Goal: Task Accomplishment & Management: Complete application form

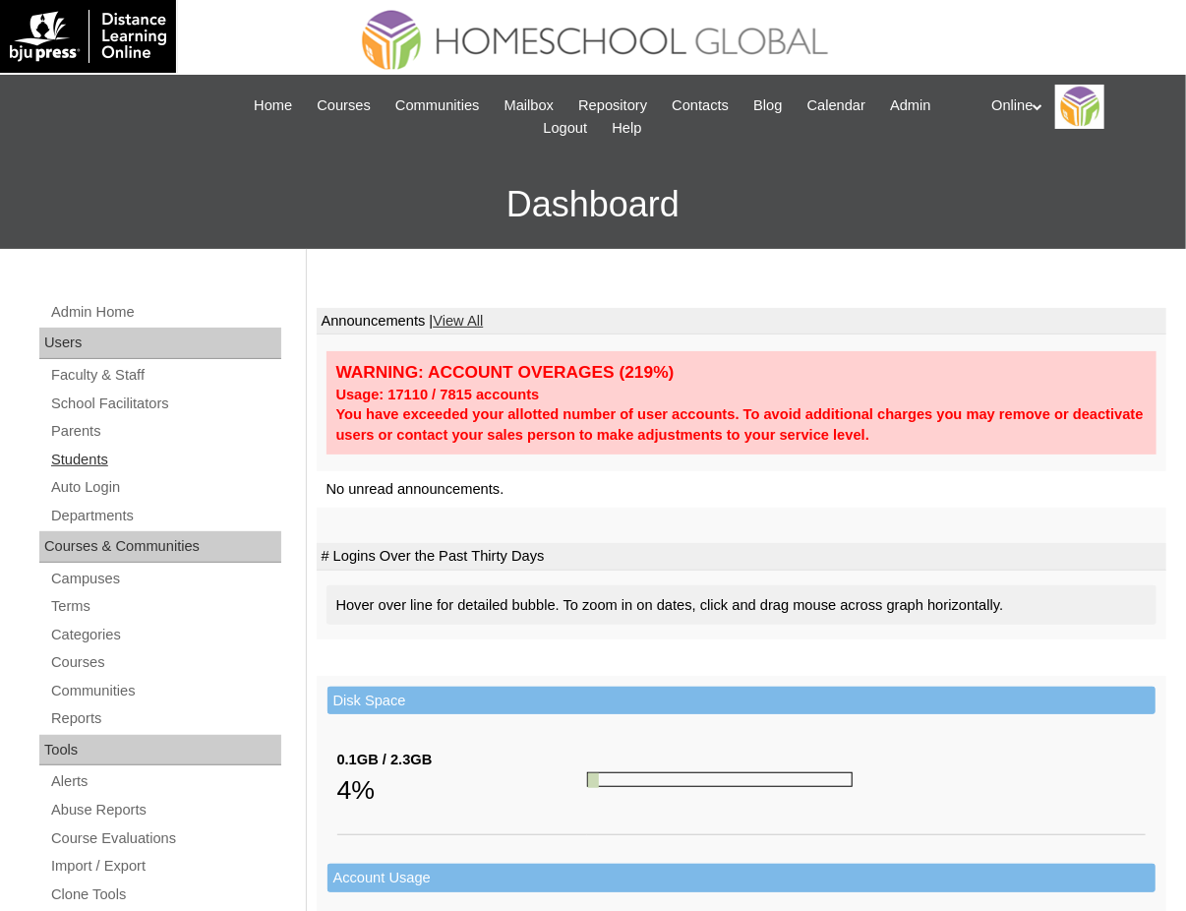
click at [73, 448] on link "Students" at bounding box center [165, 460] width 232 height 25
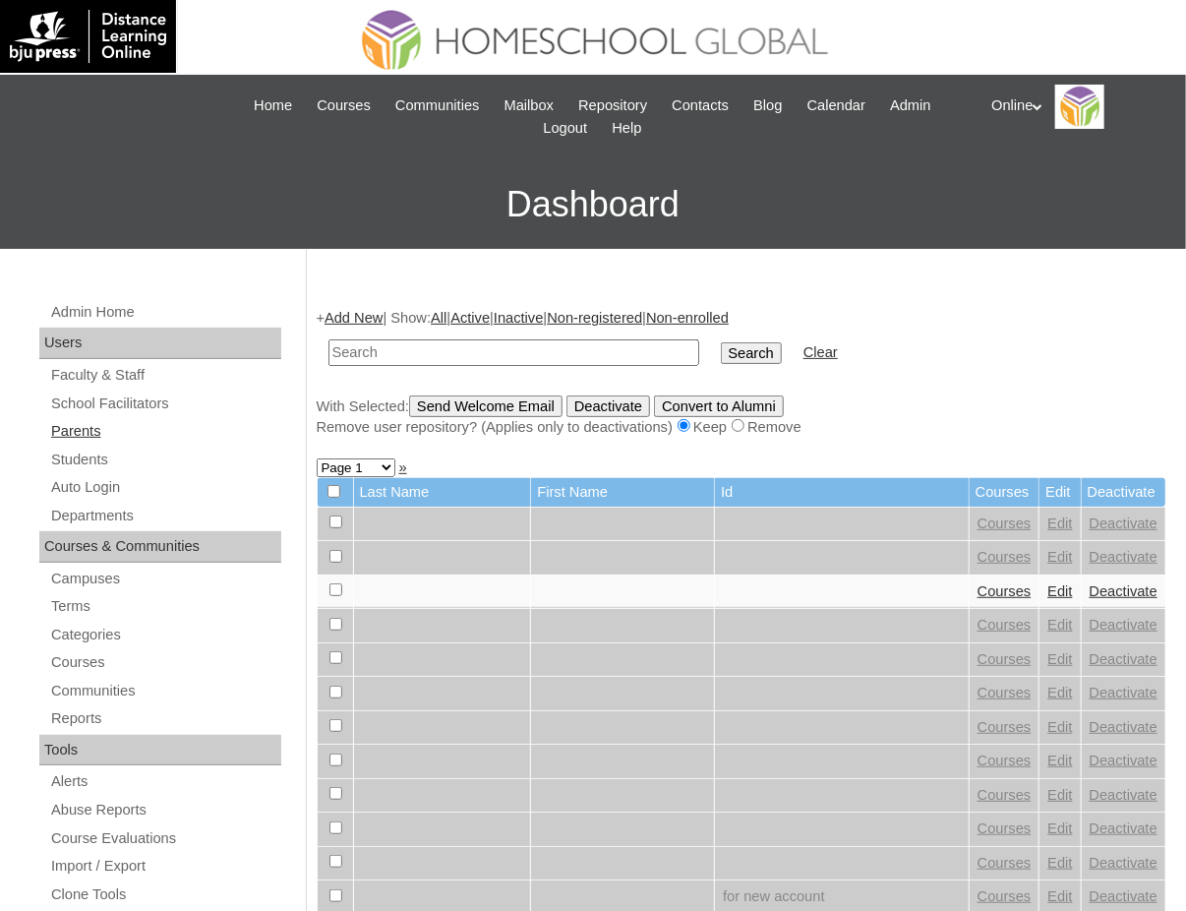
click at [74, 429] on link "Parents" at bounding box center [165, 431] width 232 height 25
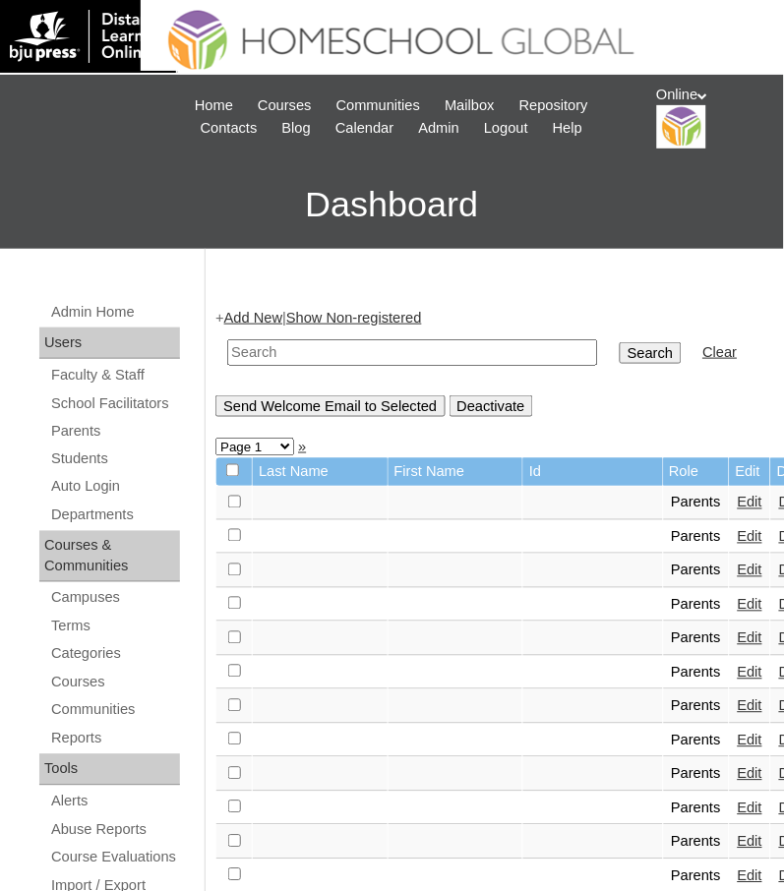
click at [243, 319] on link "Add New" at bounding box center [253, 318] width 58 height 16
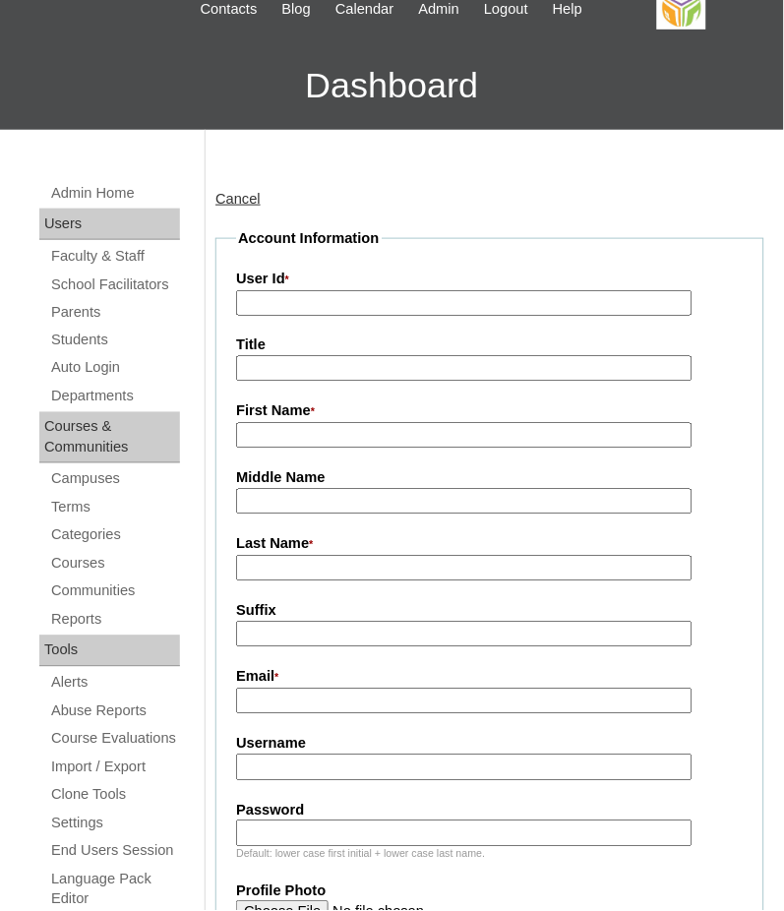
scroll to position [393, 0]
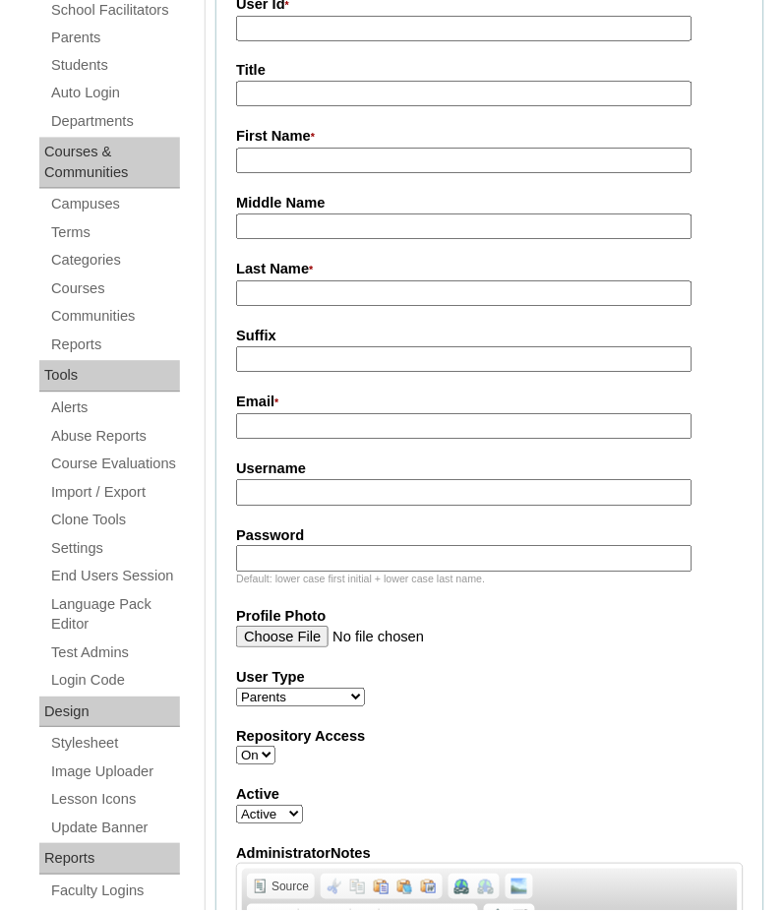
click at [319, 480] on input "Username" at bounding box center [464, 493] width 456 height 27
paste input "acardoza2025"
type input "acardoza2025"
click at [285, 546] on input "Password" at bounding box center [464, 559] width 456 height 27
paste input "dfgfnow"
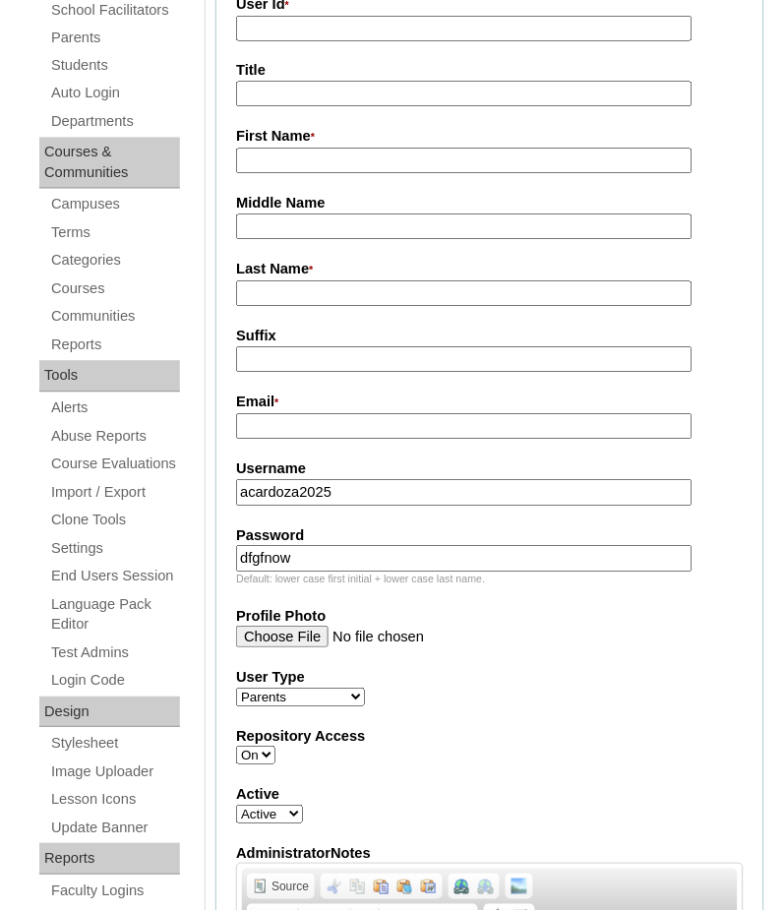
type input "dfgfnow"
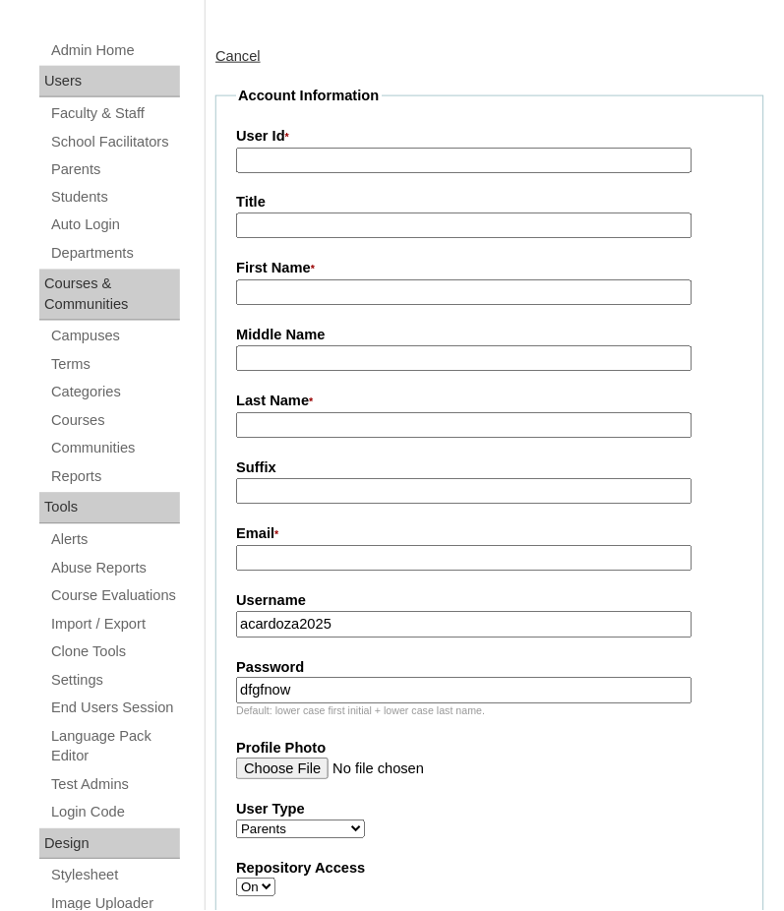
click at [296, 161] on input "User Id *" at bounding box center [464, 161] width 456 height 27
paste input "HGP0282-OACAD2025"
type input "HGP0282-OACAD2025"
click at [263, 555] on input "Email *" at bounding box center [464, 559] width 456 height 27
paste input "faith.embalsado@gmail.com"
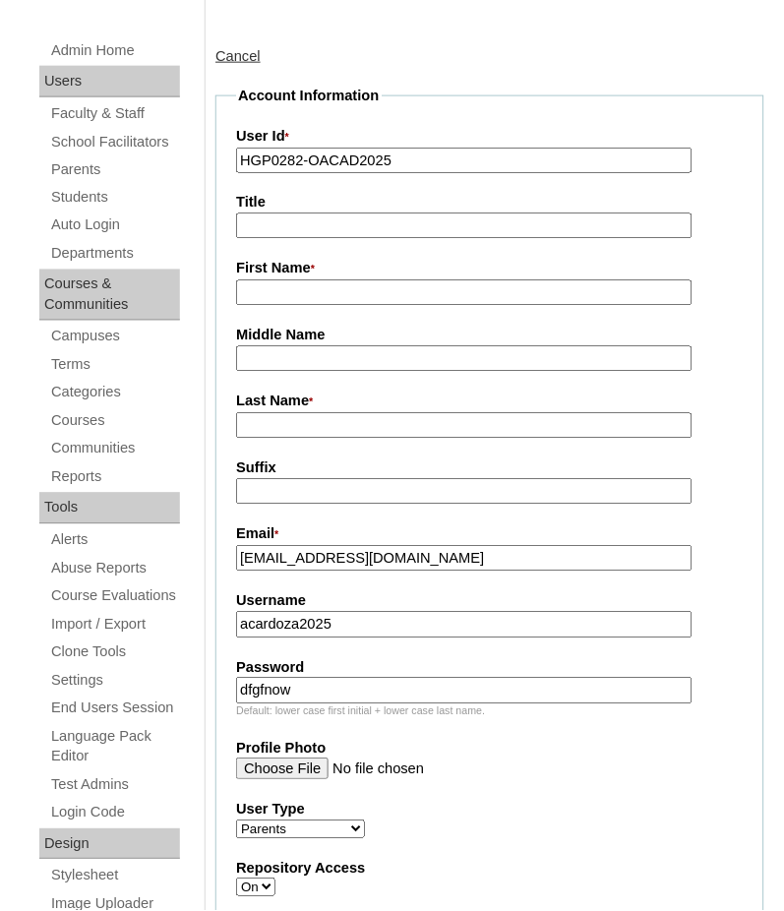
type input "faith.embalsado@gmail.com"
click at [276, 295] on input "First Name *" at bounding box center [464, 293] width 456 height 27
paste input "Faith Ann Lizafaye Cardoza"
click at [387, 297] on input "Faith Ann Lizafaye Cardoza" at bounding box center [464, 293] width 456 height 27
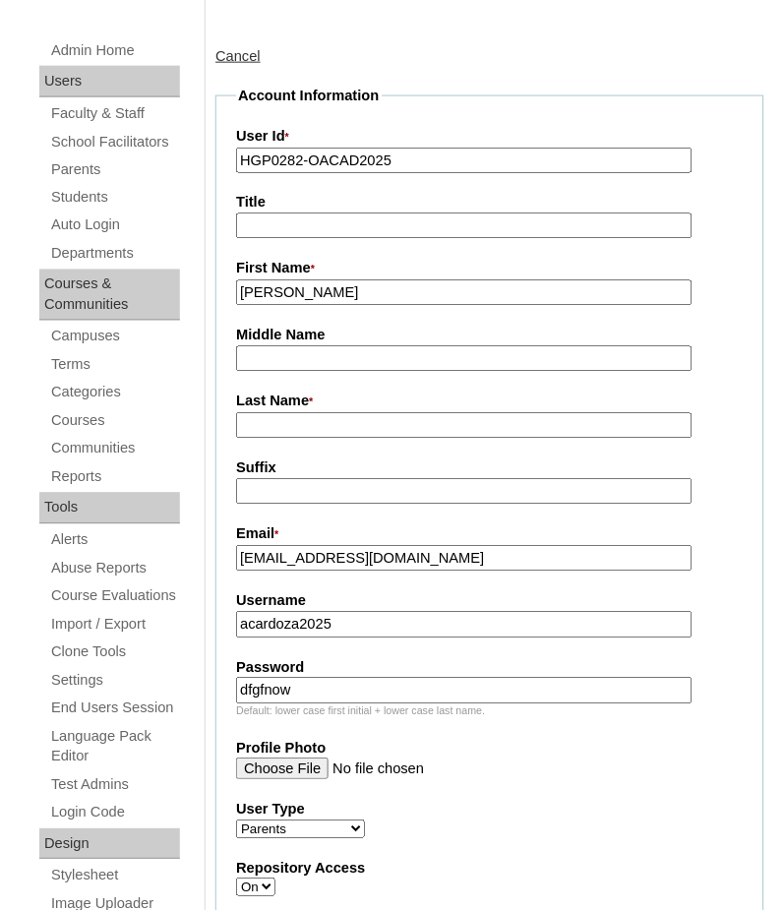
type input "Faith Ann Lizafaye"
click at [334, 481] on input "Suffix" at bounding box center [464, 492] width 456 height 27
click at [322, 421] on input "Last Name *" at bounding box center [464, 426] width 456 height 27
paste input "Cardoza"
type input "Cardoza"
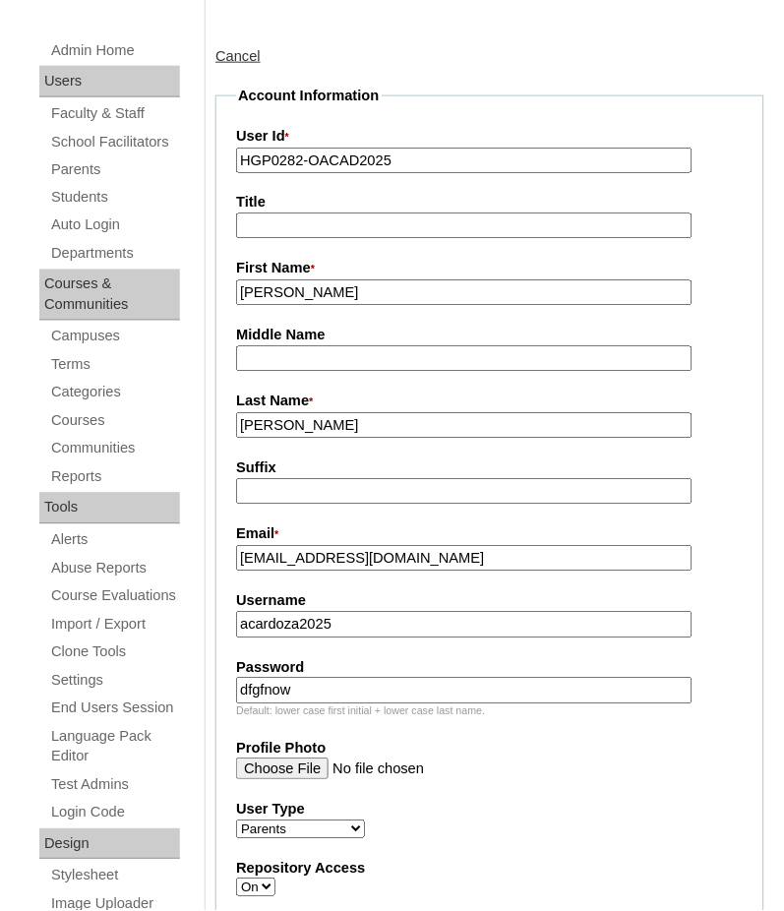
click at [336, 292] on input "Faith Ann Lizafaye" at bounding box center [464, 293] width 456 height 27
type input "Faith Ann"
click at [274, 355] on input "Middle Name" at bounding box center [464, 359] width 456 height 27
paste input "Lizafaye"
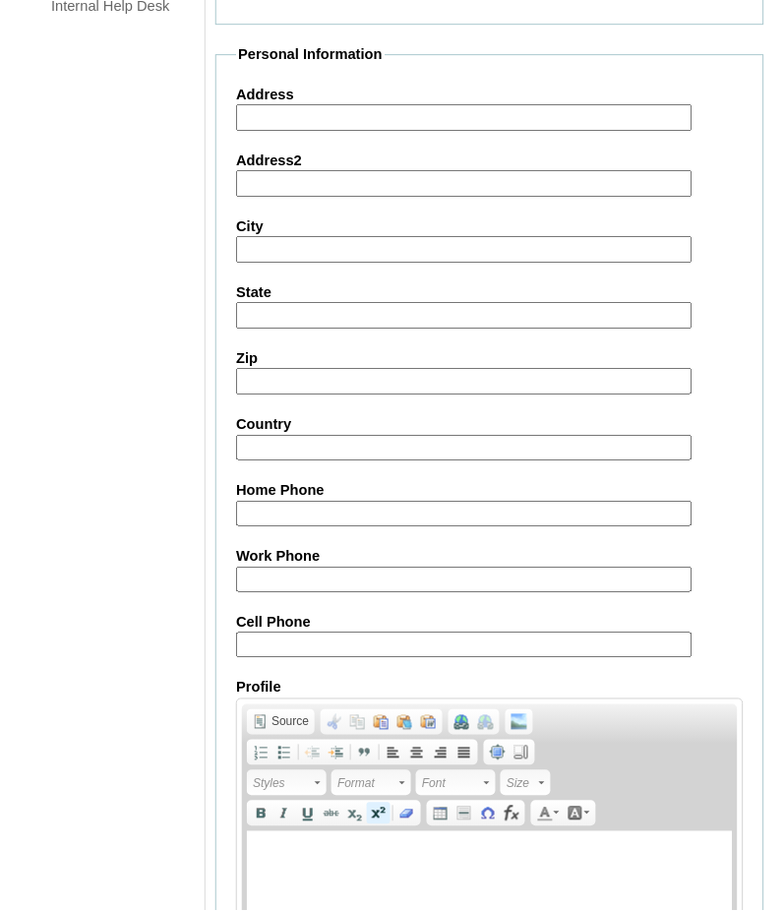
scroll to position [1847, 0]
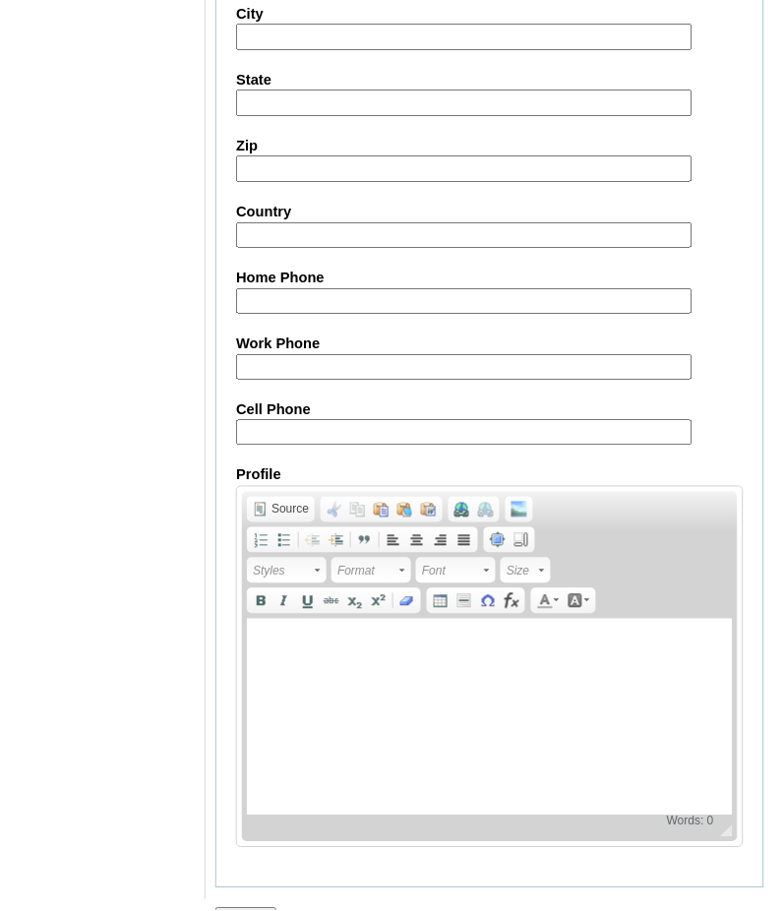
type input "Lizafaye"
click at [252, 908] on input "Submit" at bounding box center [245, 919] width 61 height 22
